Goal: Task Accomplishment & Management: Manage account settings

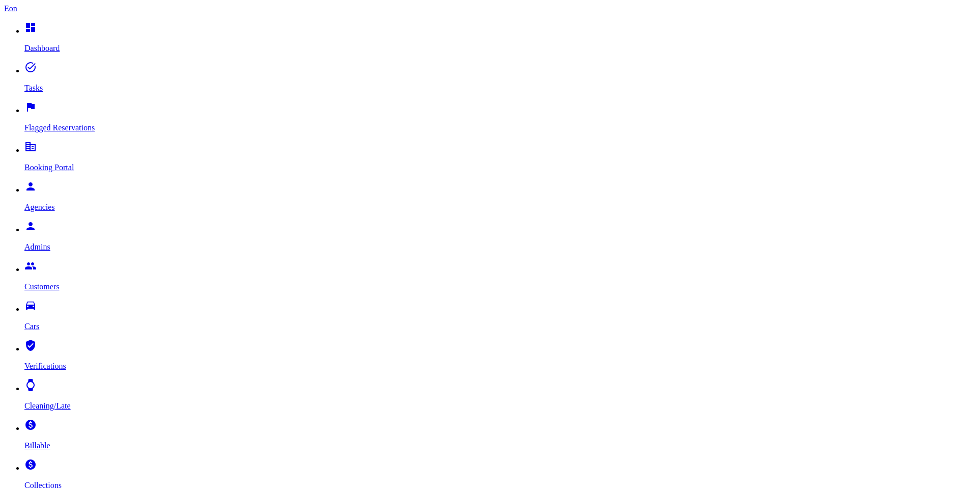
click at [59, 463] on link "paid Collections" at bounding box center [494, 476] width 941 height 26
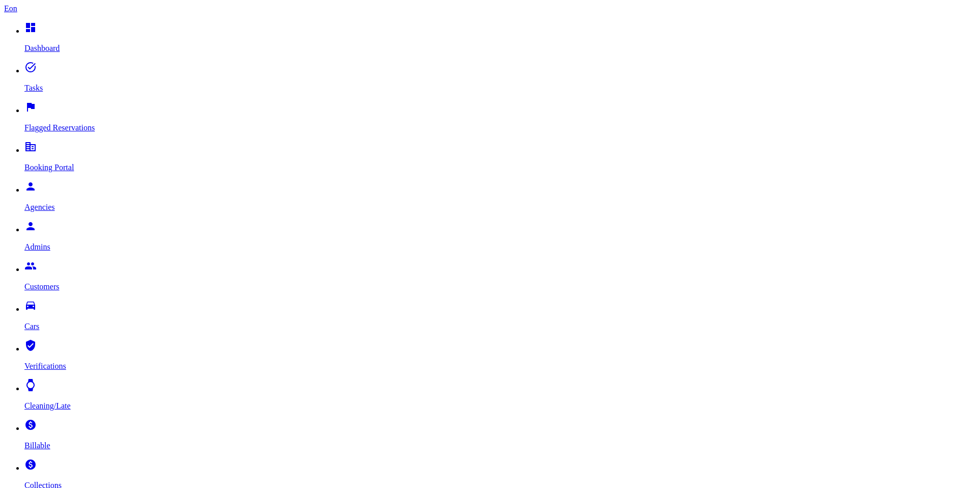
click at [60, 401] on p "Cleaning/Late" at bounding box center [494, 405] width 941 height 9
click at [73, 361] on p "Verifications" at bounding box center [494, 365] width 941 height 9
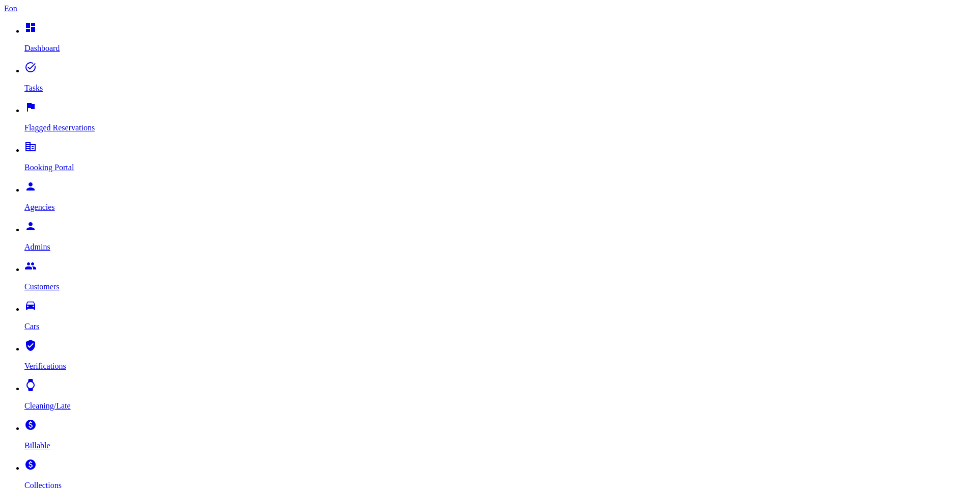
click at [64, 242] on p "Admins" at bounding box center [494, 246] width 941 height 9
click at [64, 203] on p "Agencies" at bounding box center [494, 207] width 941 height 9
click at [59, 304] on link "drive_eta Cars" at bounding box center [494, 317] width 941 height 26
click at [58, 163] on p "Booking Portal" at bounding box center [494, 167] width 941 height 9
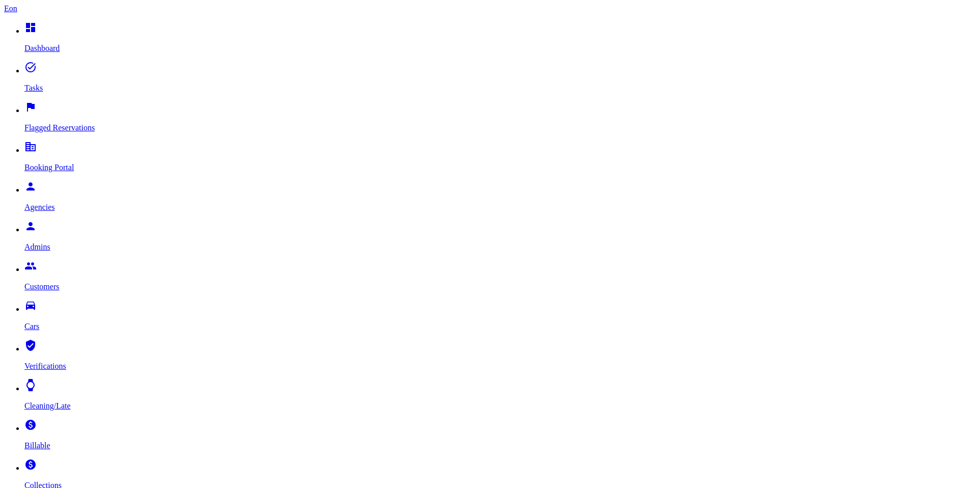
click at [65, 441] on p "Billable" at bounding box center [494, 445] width 941 height 9
click at [62, 361] on p "Verifications" at bounding box center [494, 365] width 941 height 9
click at [58, 480] on p "Collections" at bounding box center [494, 484] width 941 height 9
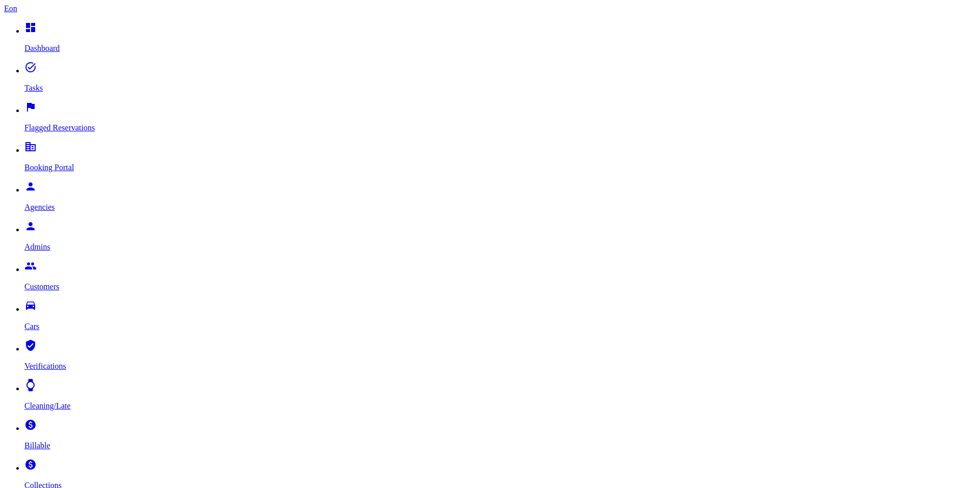
click at [53, 480] on p "Collections" at bounding box center [494, 484] width 941 height 9
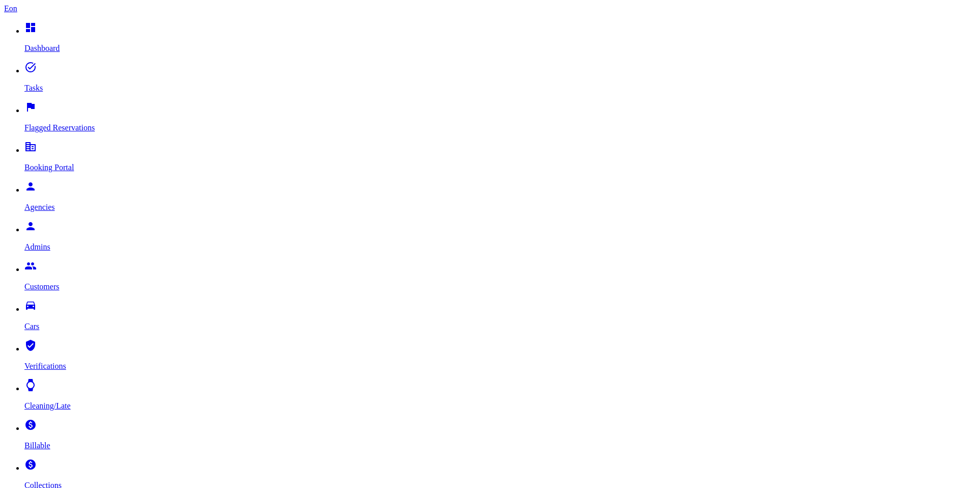
click at [64, 480] on p "Collections" at bounding box center [494, 484] width 941 height 9
click at [60, 480] on p "Collections" at bounding box center [494, 484] width 941 height 9
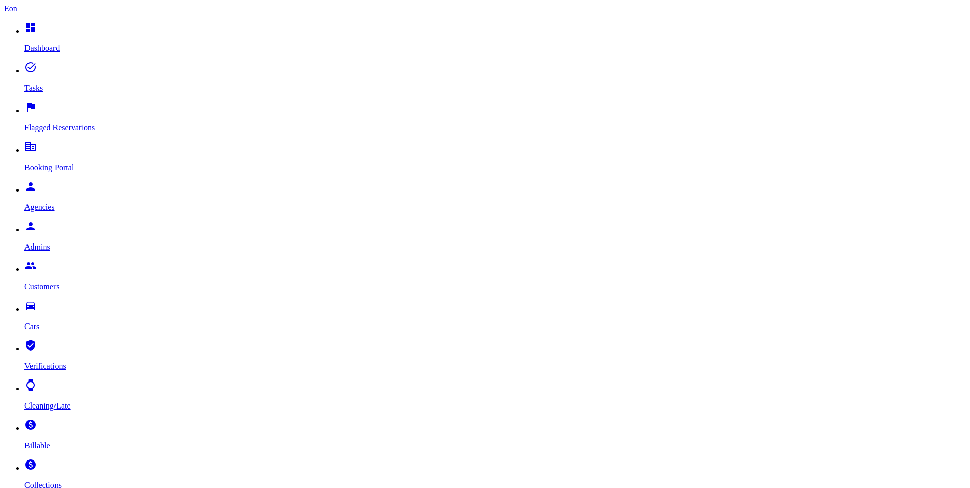
click at [544, 29] on div at bounding box center [544, 29] width 0 height 0
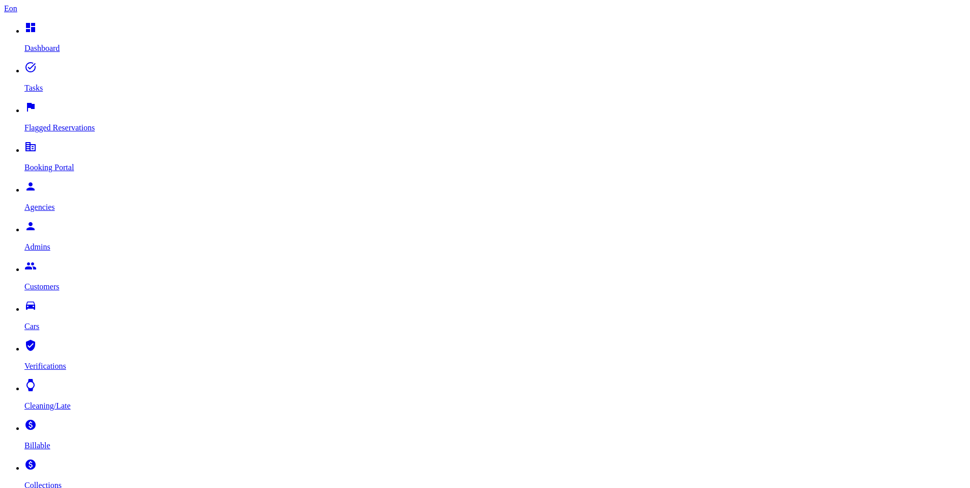
click at [79, 441] on p "Billable" at bounding box center [494, 445] width 941 height 9
click at [69, 480] on p "Collections" at bounding box center [494, 484] width 941 height 9
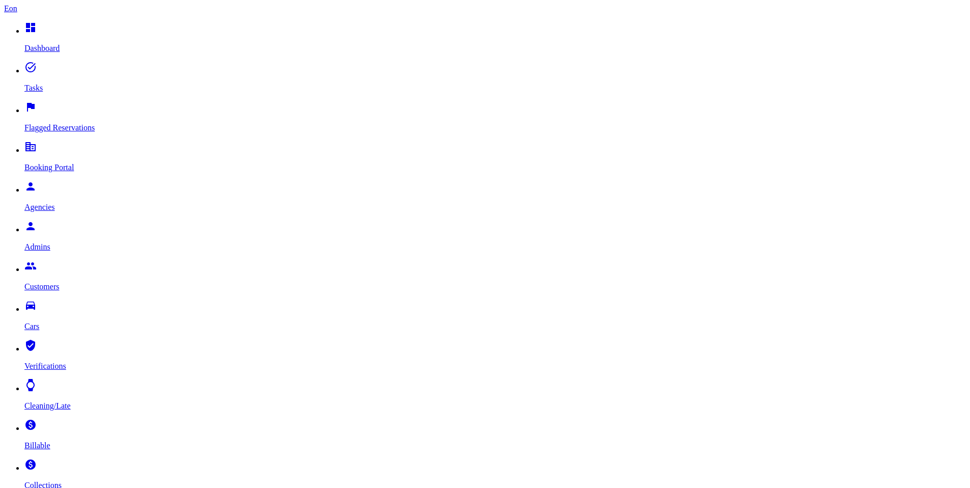
drag, startPoint x: 414, startPoint y: 322, endPoint x: 435, endPoint y: 304, distance: 27.1
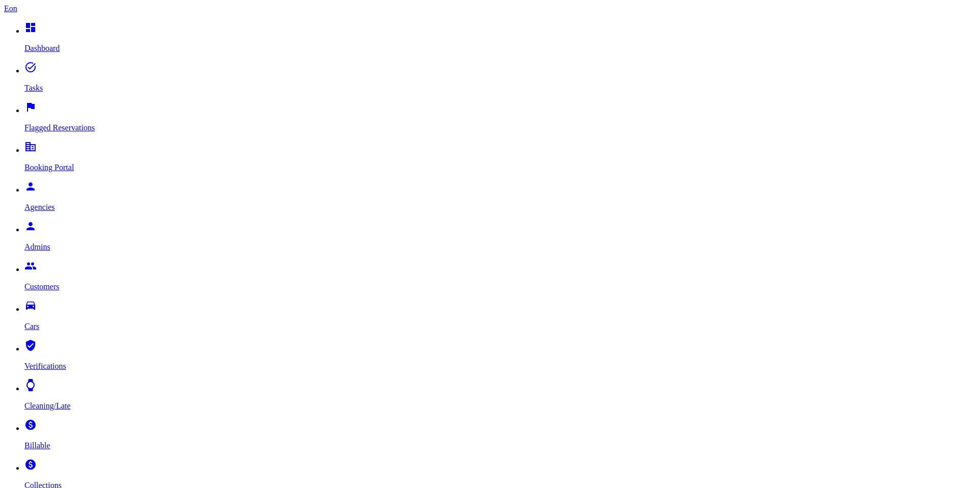
drag, startPoint x: 281, startPoint y: 70, endPoint x: 173, endPoint y: 73, distance: 109.0
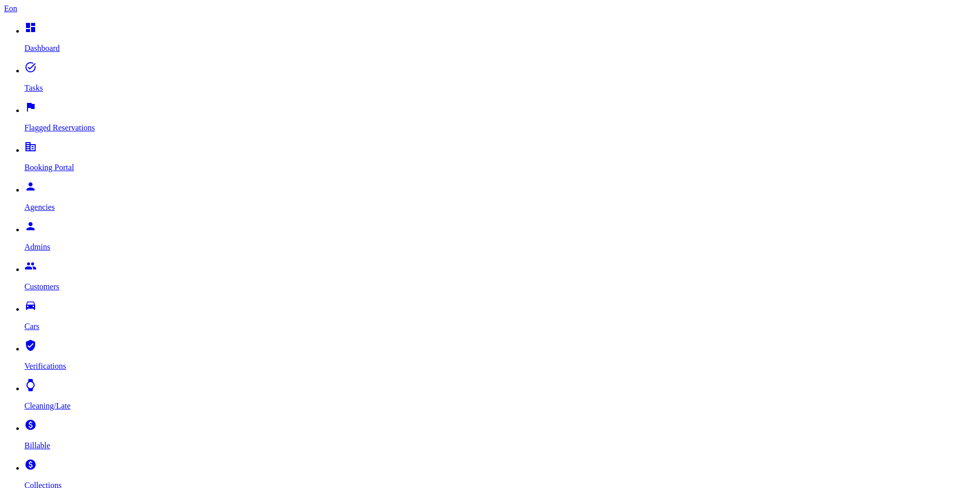
select select "***"
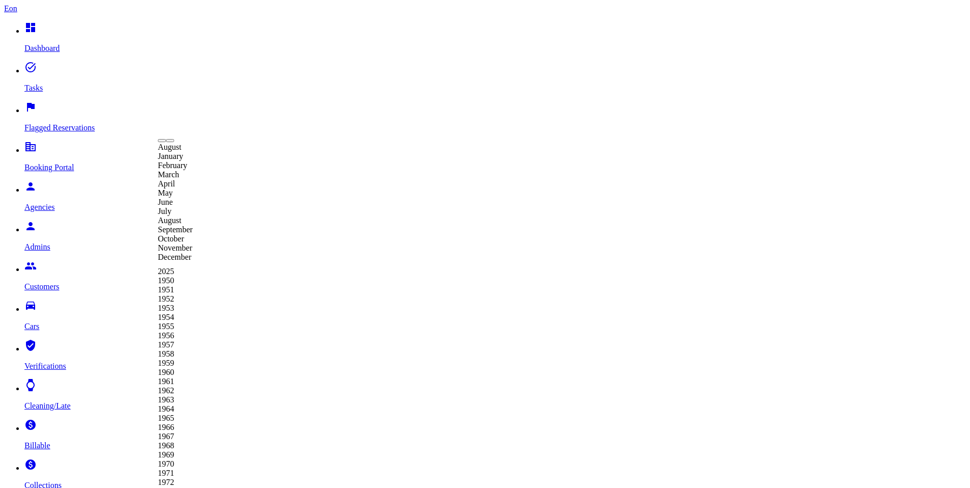
type input "**********"
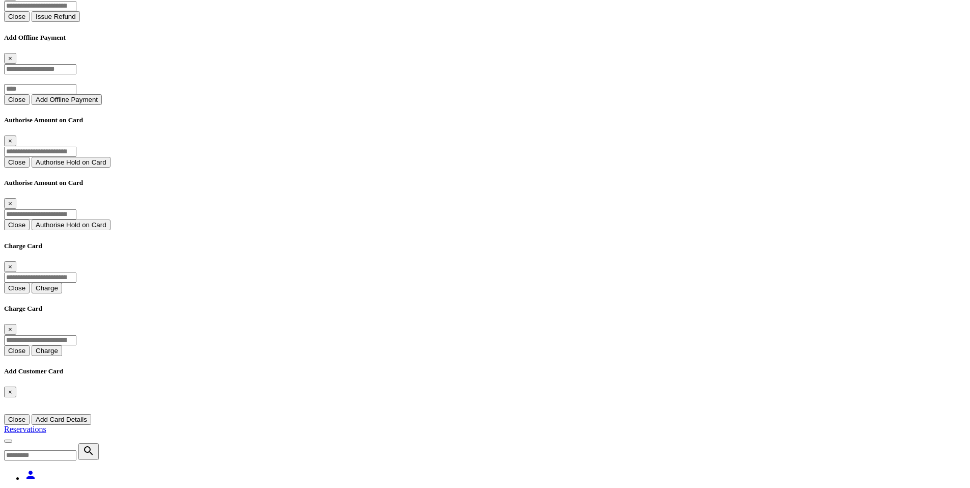
scroll to position [1139, 0]
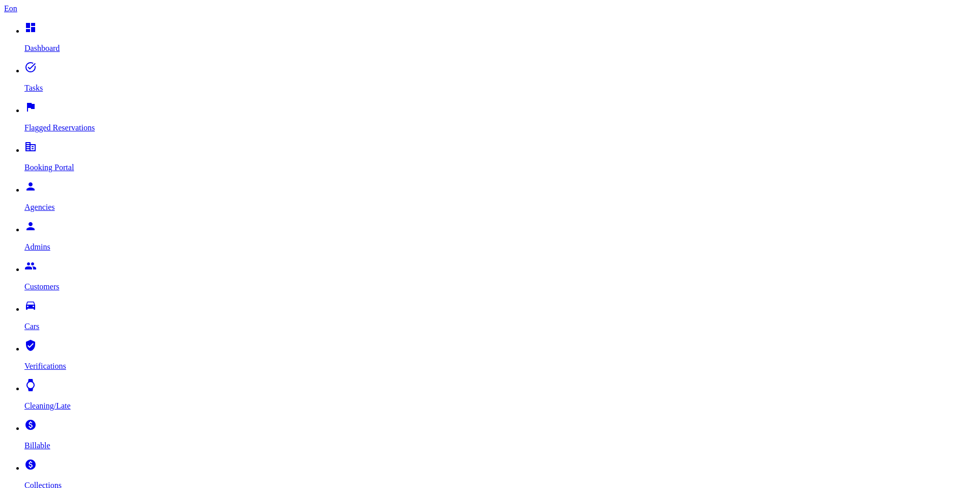
select select "***"
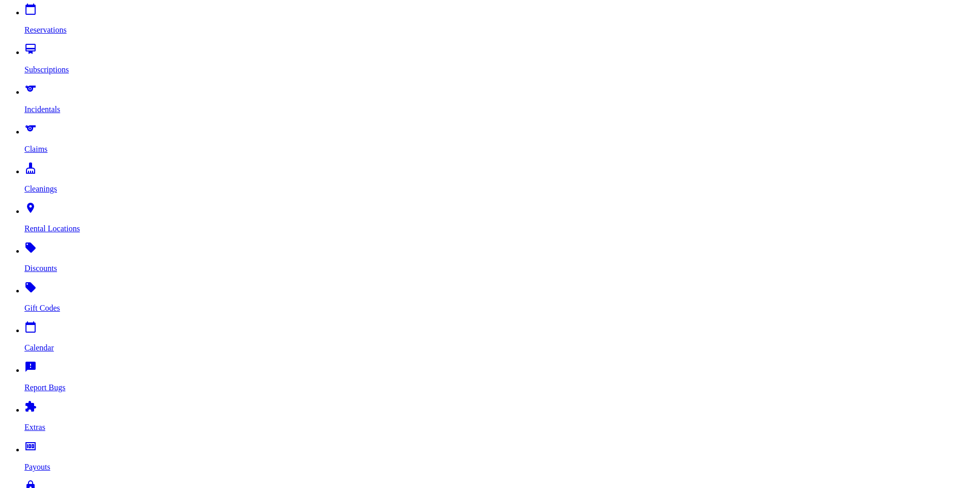
scroll to position [495, 0]
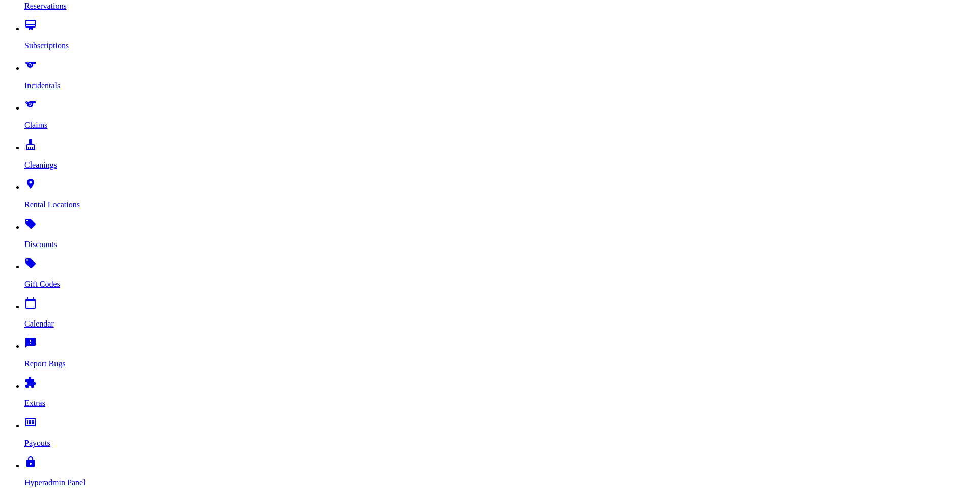
scroll to position [516, 0]
select select "*"
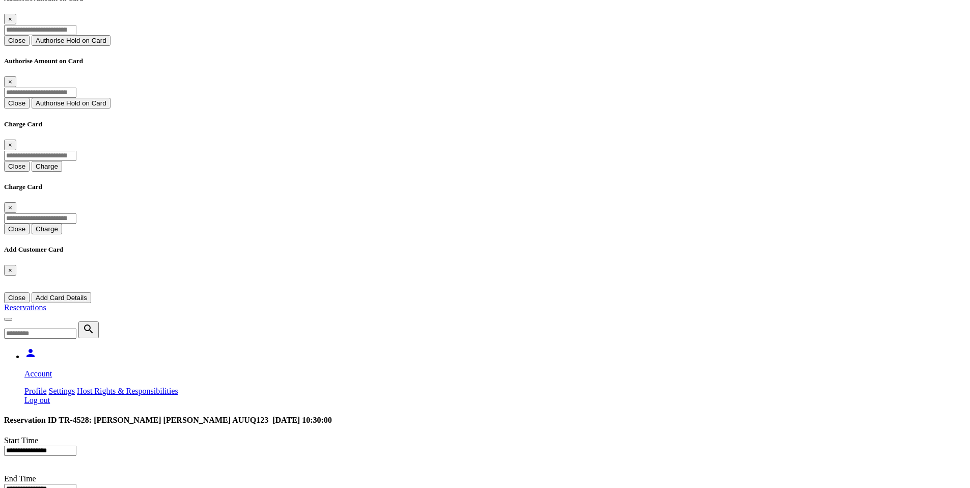
scroll to position [1234, 0]
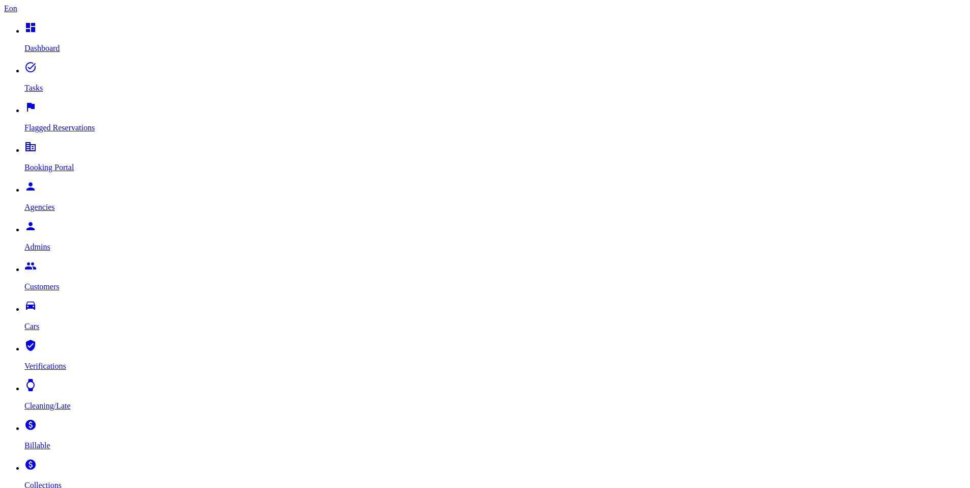
select select "***"
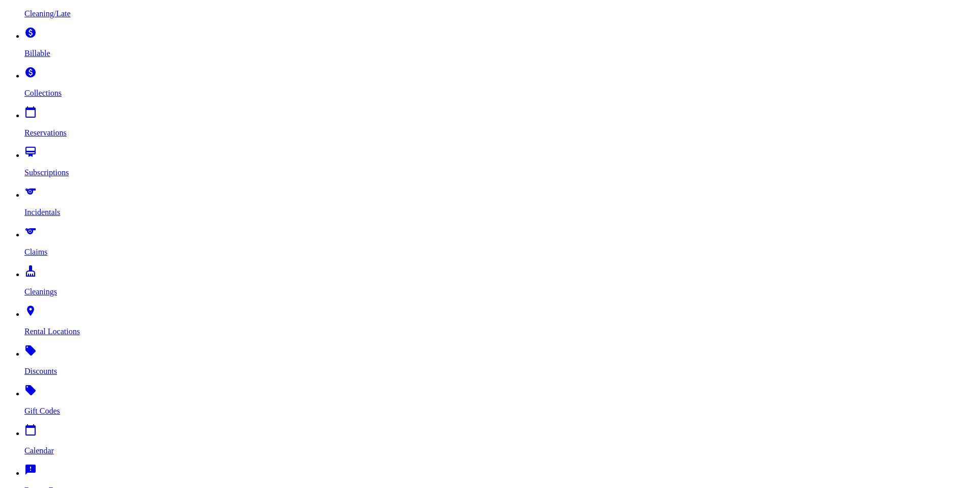
scroll to position [519, 0]
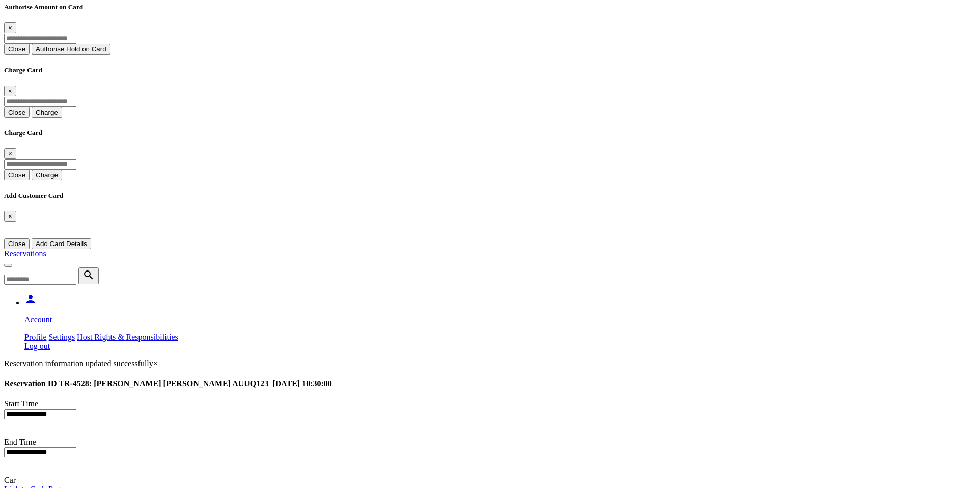
scroll to position [1314, 0]
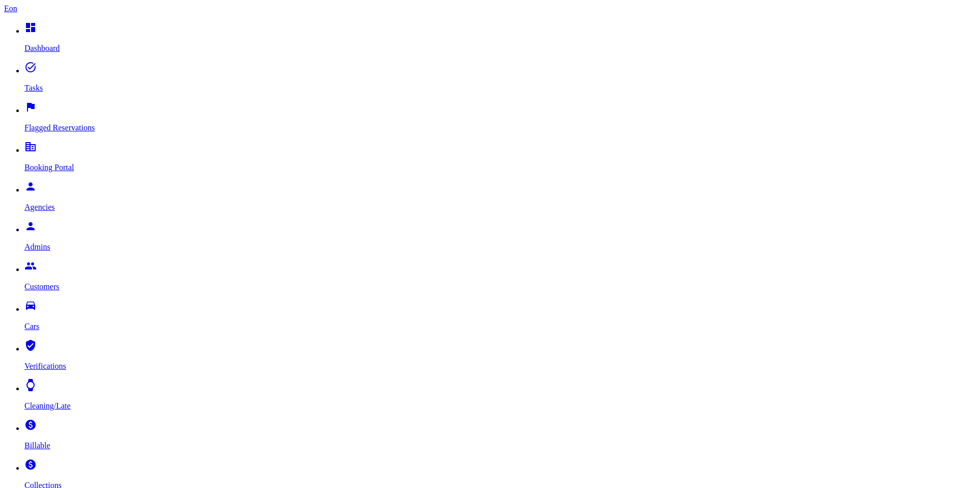
select select "***"
